Goal: Book appointment/travel/reservation

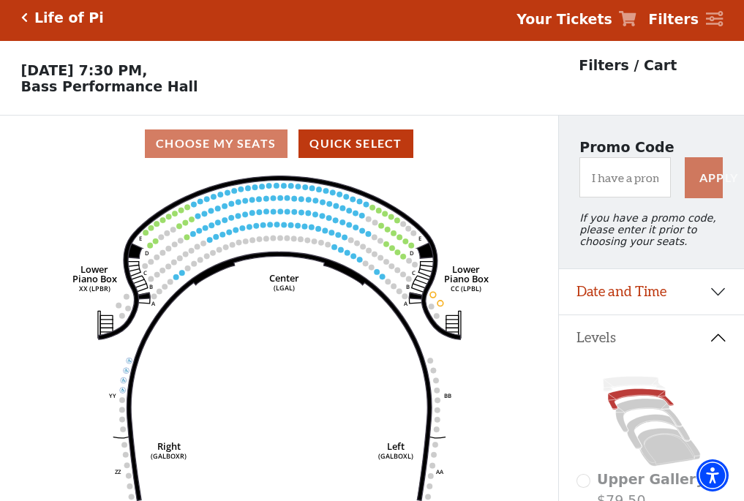
scroll to position [68, 0]
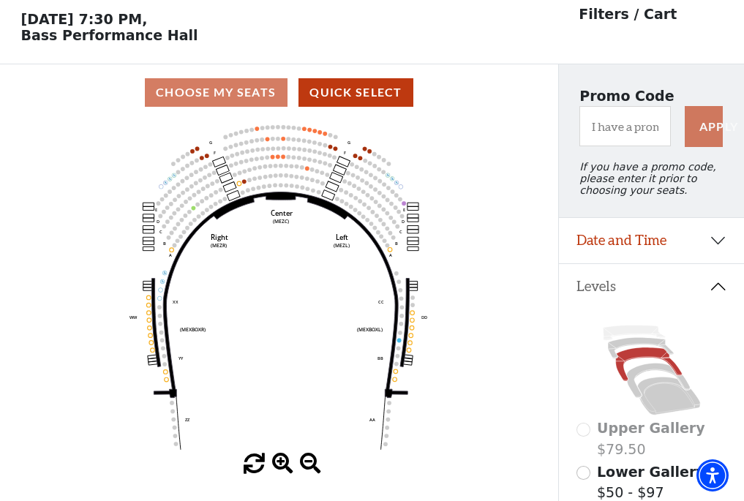
scroll to position [68, 0]
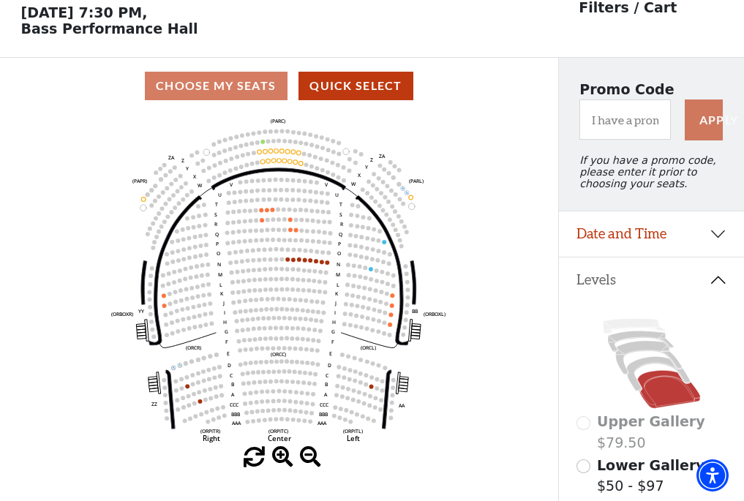
scroll to position [68, 0]
